Goal: Task Accomplishment & Management: Manage account settings

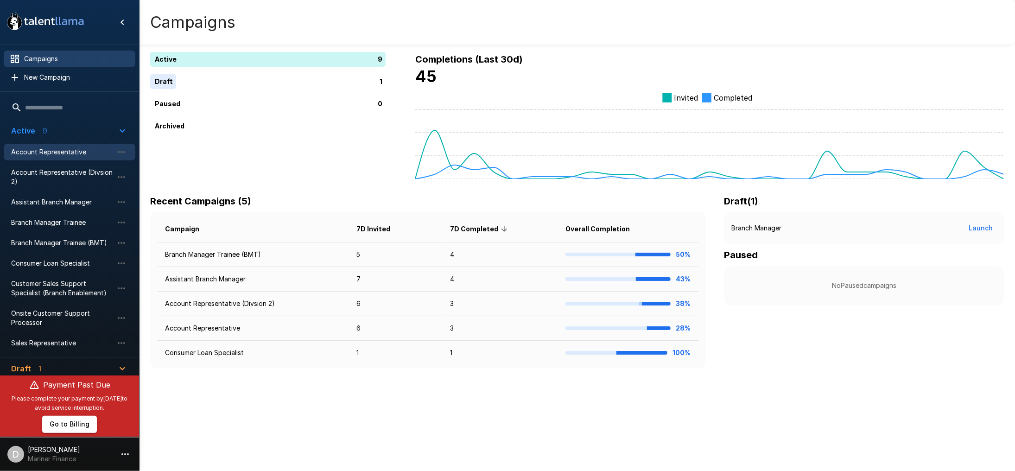
drag, startPoint x: 62, startPoint y: 152, endPoint x: 107, endPoint y: 150, distance: 45.0
click at [62, 152] on span "Account Representative" at bounding box center [62, 151] width 102 height 9
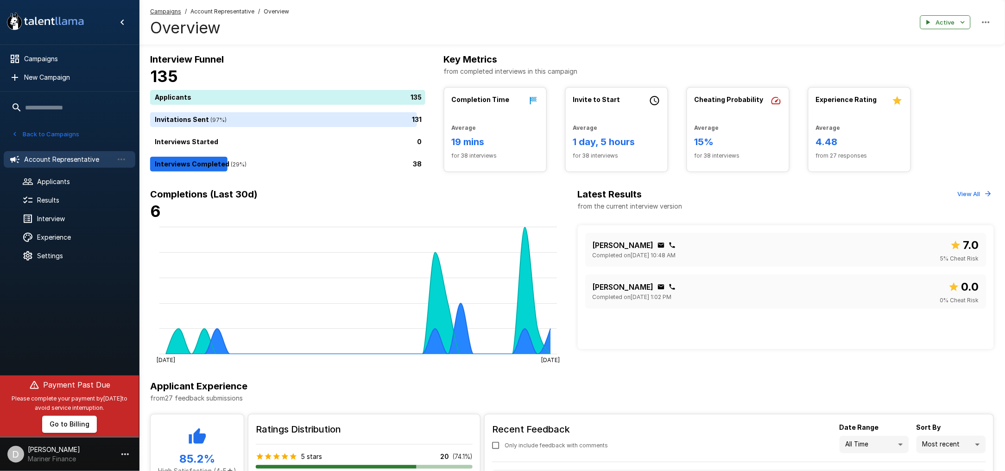
drag, startPoint x: 335, startPoint y: 162, endPoint x: 371, endPoint y: 26, distance: 141.1
click at [335, 163] on div "38" at bounding box center [289, 164] width 279 height 15
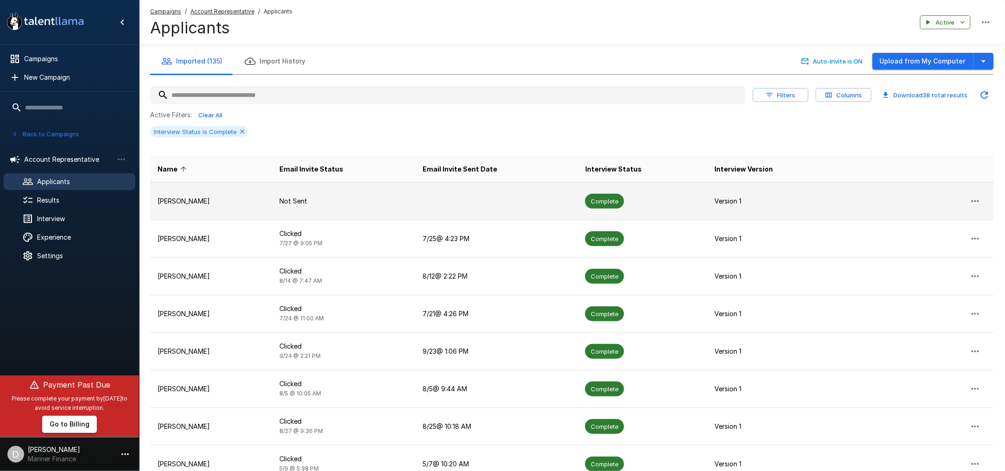
click at [203, 201] on p "[PERSON_NAME]" at bounding box center [212, 201] width 108 height 9
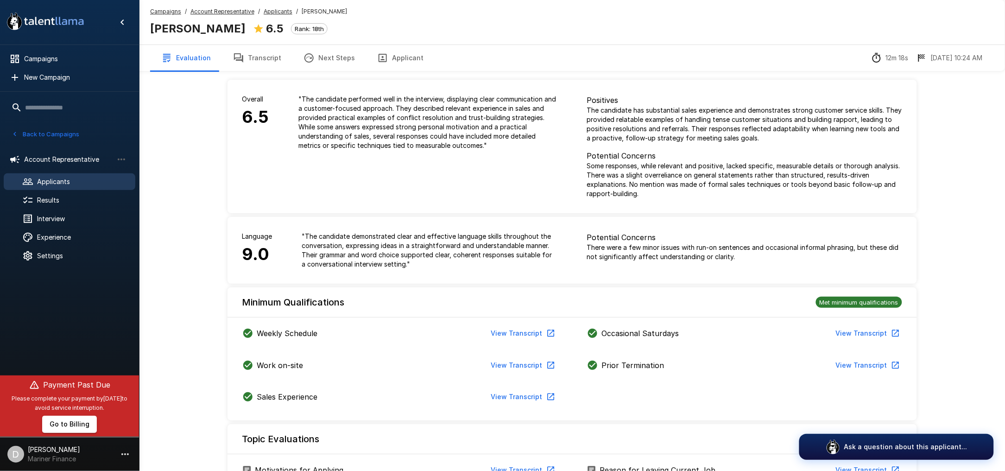
drag, startPoint x: 258, startPoint y: 53, endPoint x: 268, endPoint y: 60, distance: 11.7
click at [259, 54] on button "Transcript" at bounding box center [257, 58] width 70 height 26
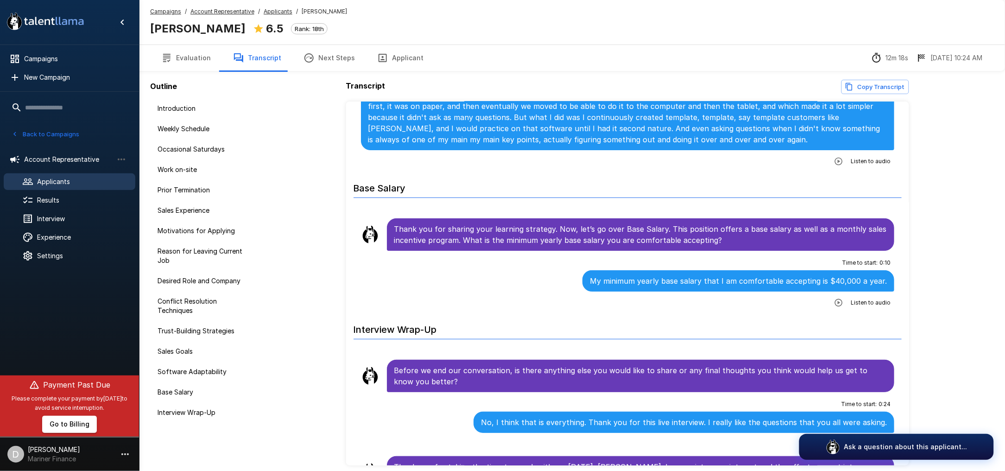
scroll to position [2502, 0]
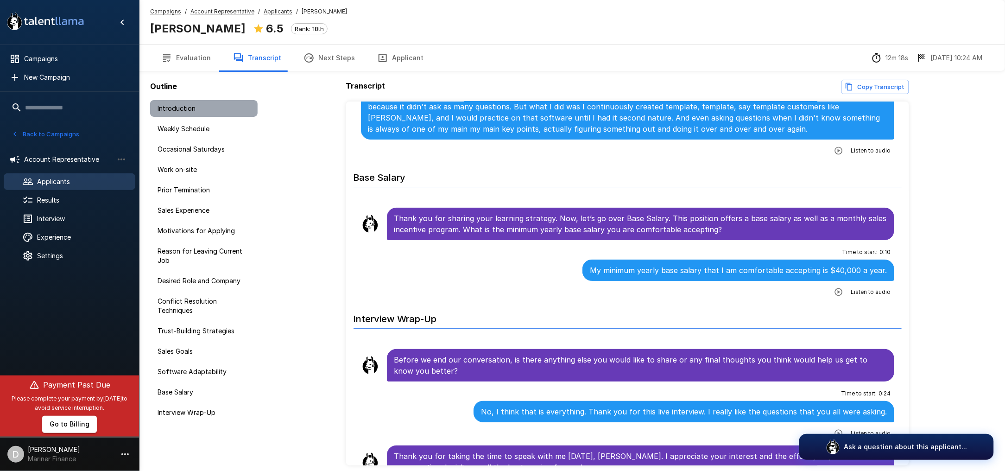
click at [175, 105] on span "Introduction" at bounding box center [204, 108] width 93 height 9
